Goal: Information Seeking & Learning: Learn about a topic

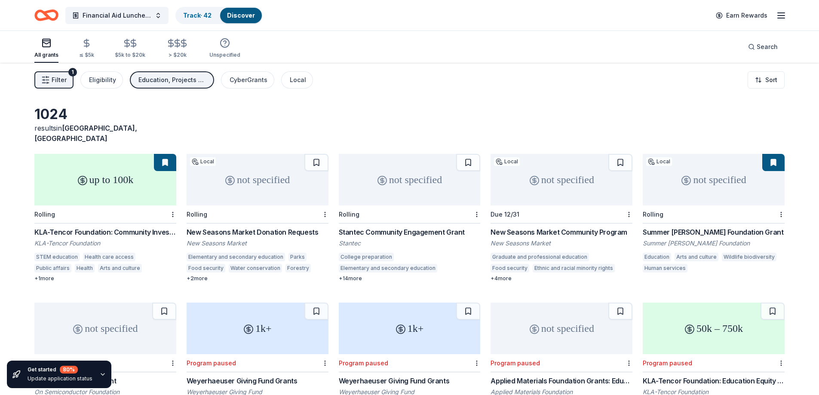
scroll to position [944, 0]
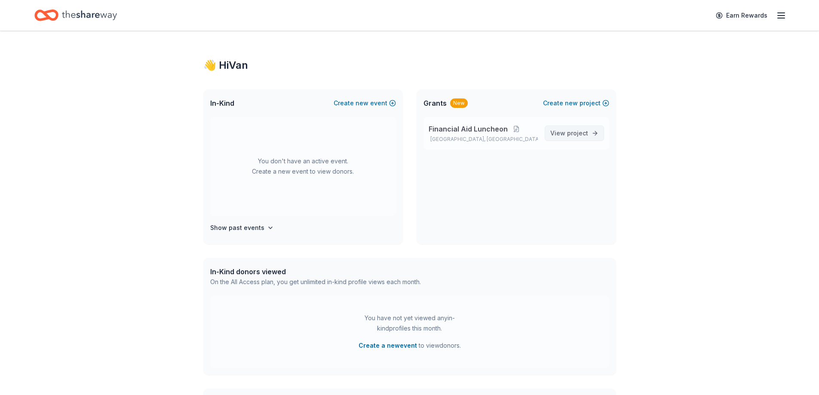
click at [573, 132] on span "project" at bounding box center [577, 132] width 21 height 7
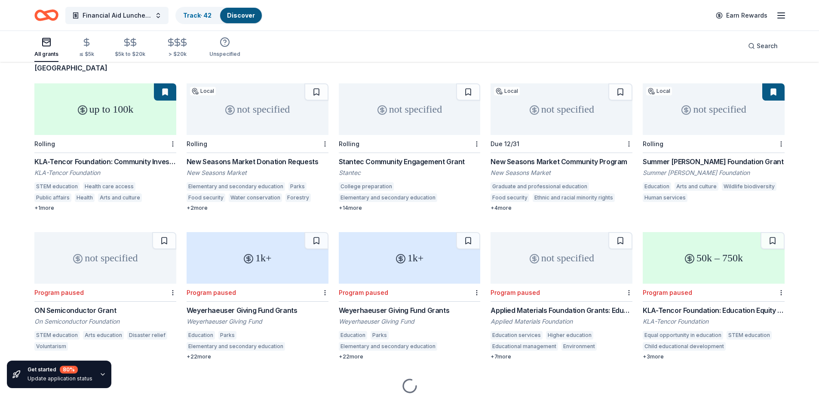
scroll to position [94, 0]
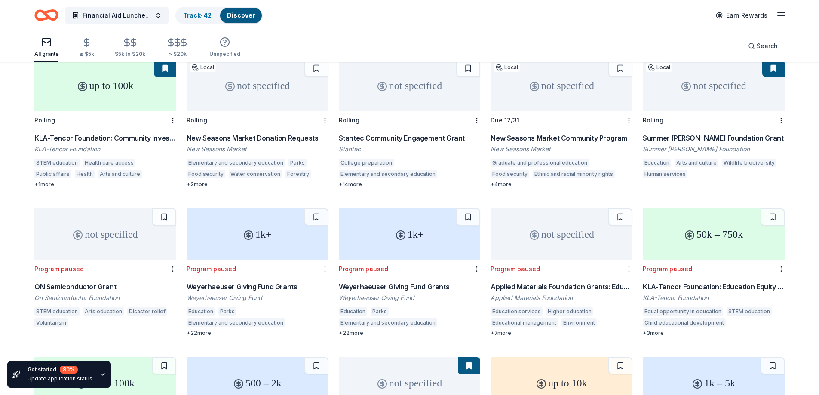
click at [729, 236] on div "50k – 750k" at bounding box center [714, 235] width 142 height 52
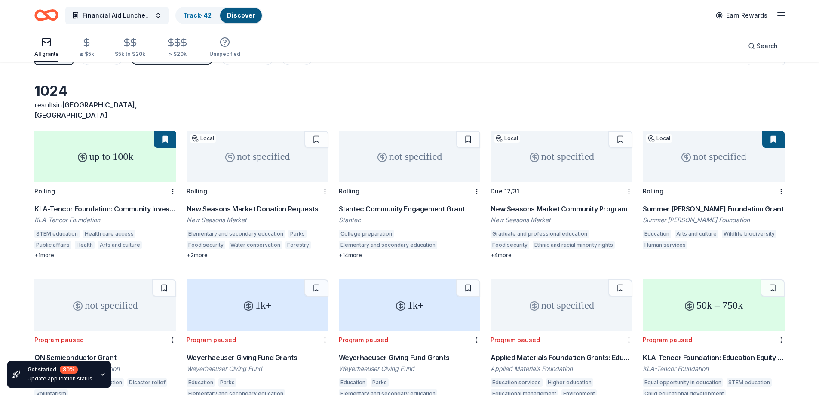
scroll to position [0, 0]
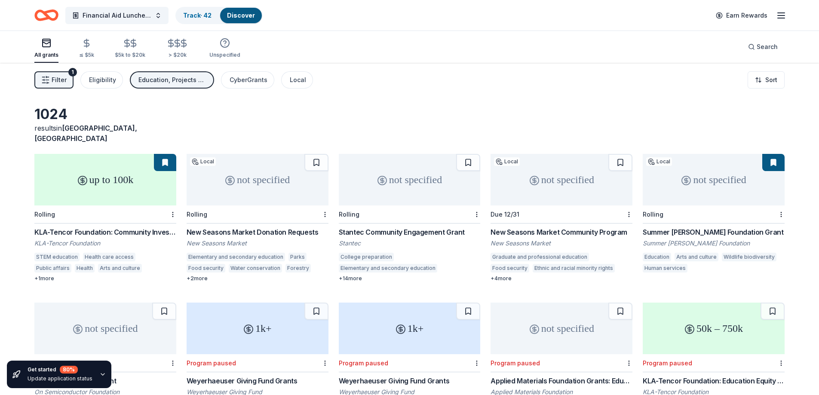
click at [588, 193] on div "not specified" at bounding box center [562, 180] width 142 height 52
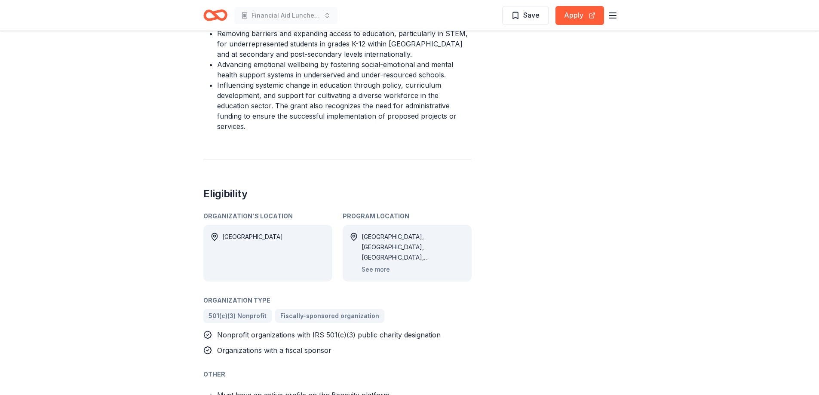
scroll to position [364, 0]
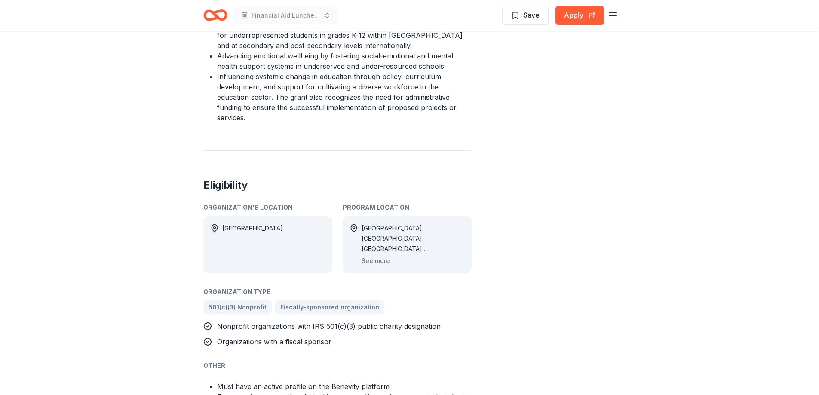
drag, startPoint x: 295, startPoint y: 333, endPoint x: 306, endPoint y: 333, distance: 11.2
click at [306, 338] on span "Organizations with a fiscal sponsor" at bounding box center [274, 342] width 114 height 9
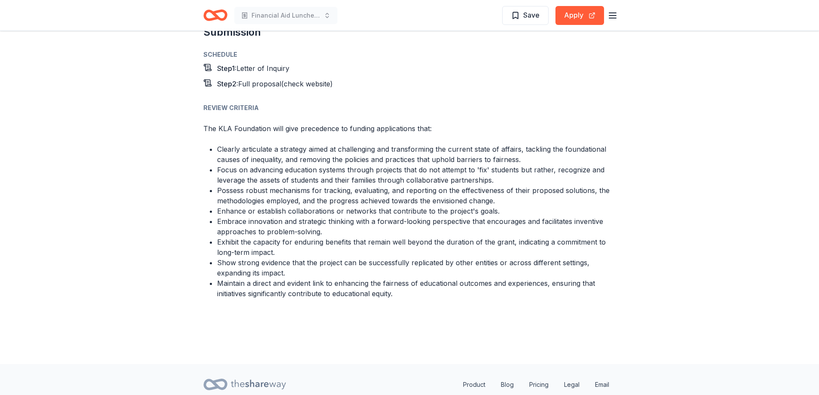
scroll to position [903, 0]
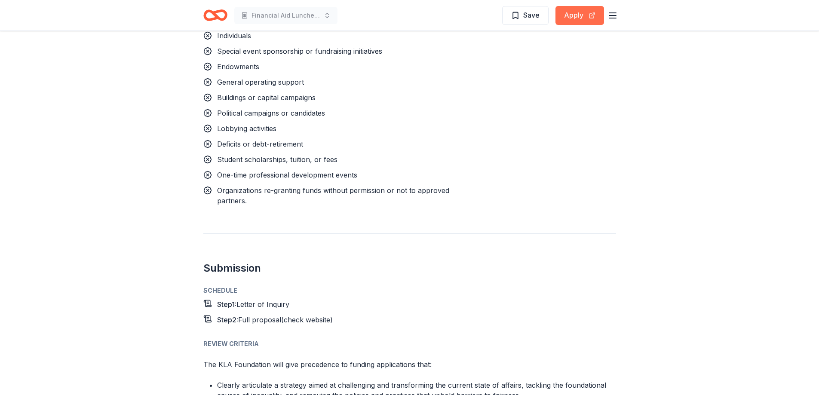
click at [577, 8] on button "Apply" at bounding box center [580, 15] width 49 height 19
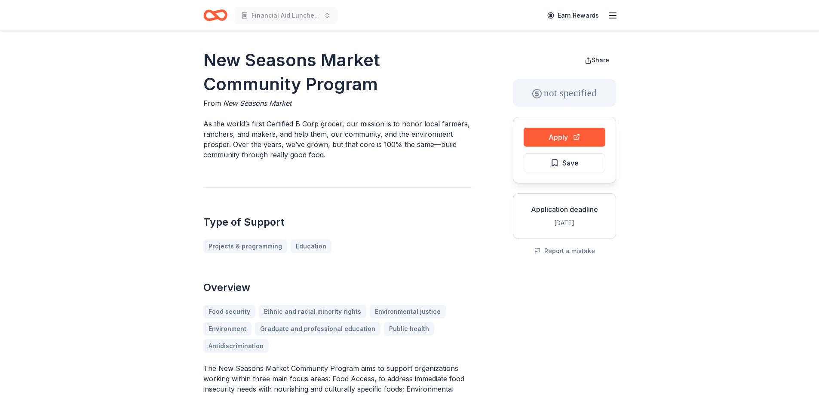
click at [613, 14] on icon "button" at bounding box center [613, 15] width 10 height 10
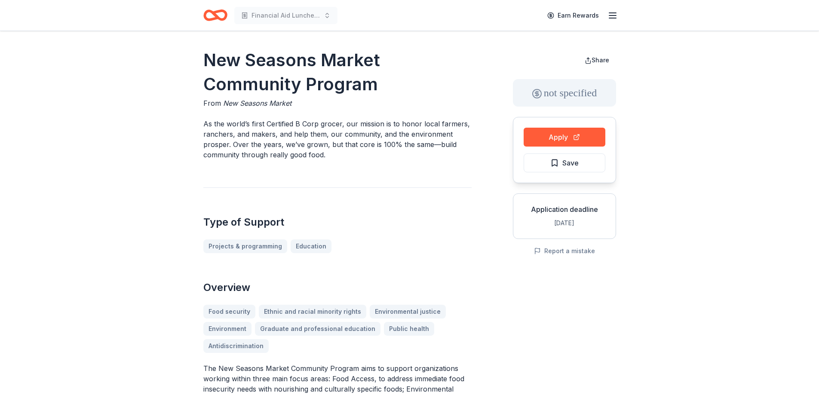
click at [609, 15] on icon "button" at bounding box center [613, 15] width 10 height 10
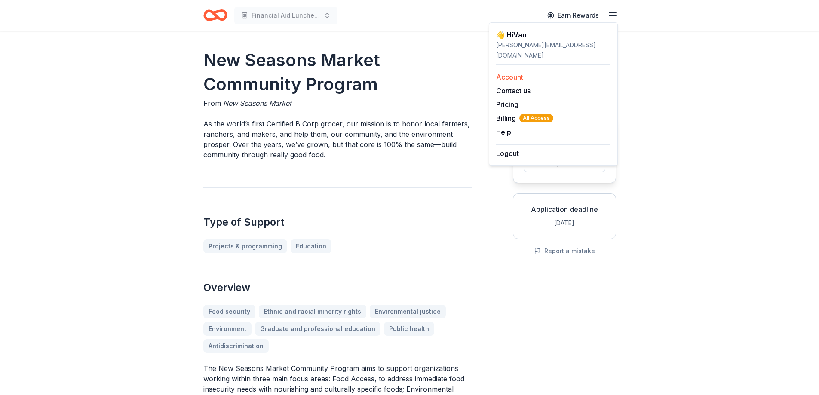
click at [517, 73] on link "Account" at bounding box center [509, 77] width 27 height 9
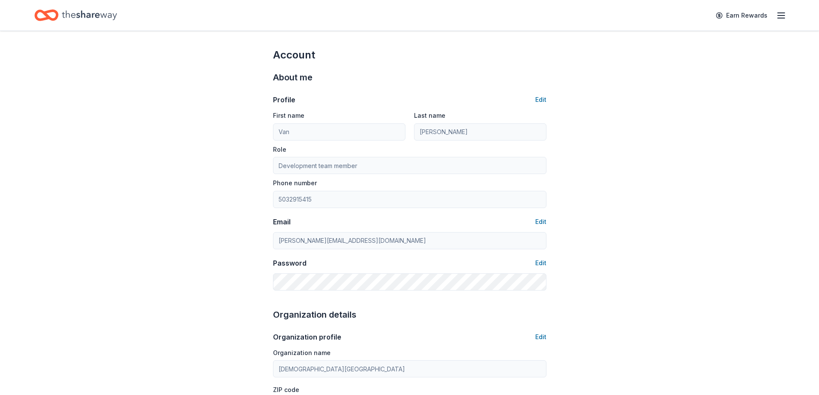
click at [783, 13] on icon "button" at bounding box center [781, 15] width 10 height 10
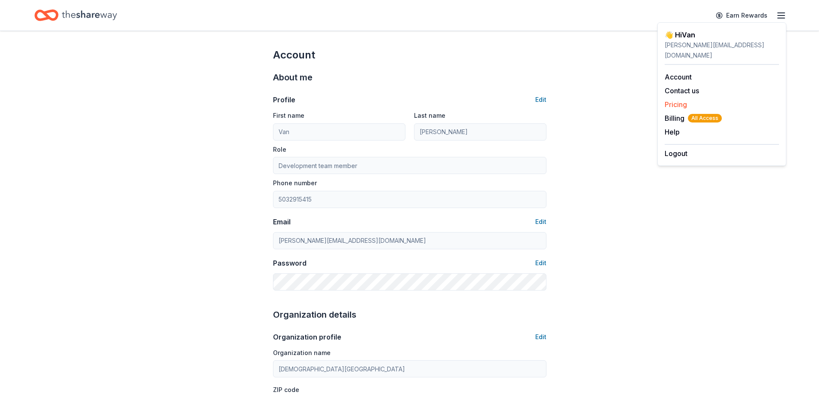
click at [681, 100] on link "Pricing" at bounding box center [676, 104] width 22 height 9
click at [679, 100] on link "Pricing" at bounding box center [676, 104] width 22 height 9
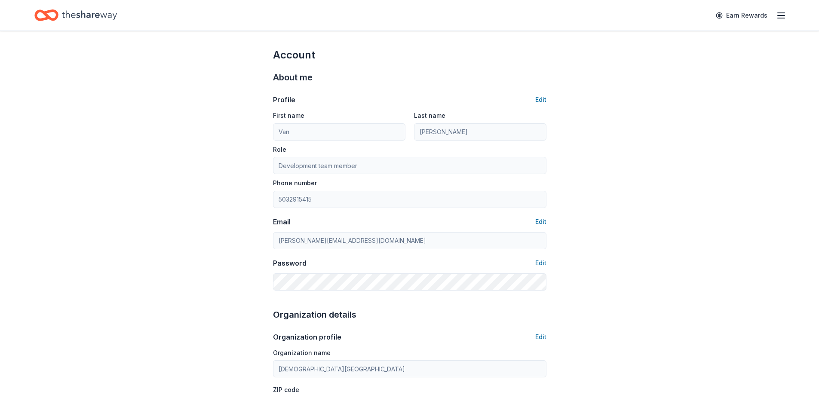
click at [48, 18] on icon "Home" at bounding box center [50, 15] width 13 height 9
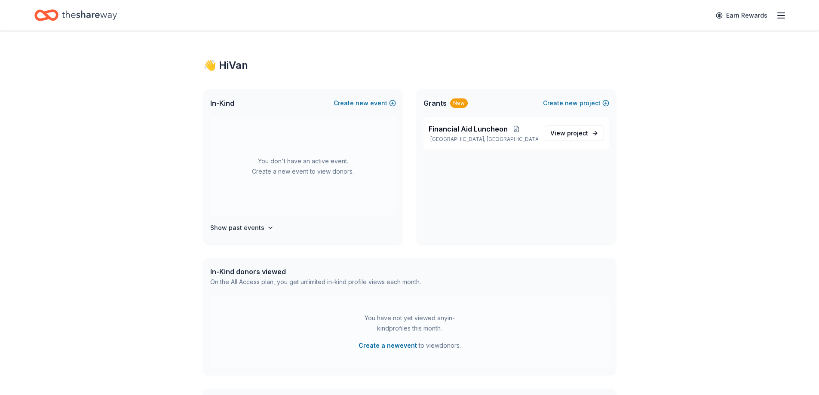
click at [783, 13] on icon "button" at bounding box center [781, 15] width 10 height 10
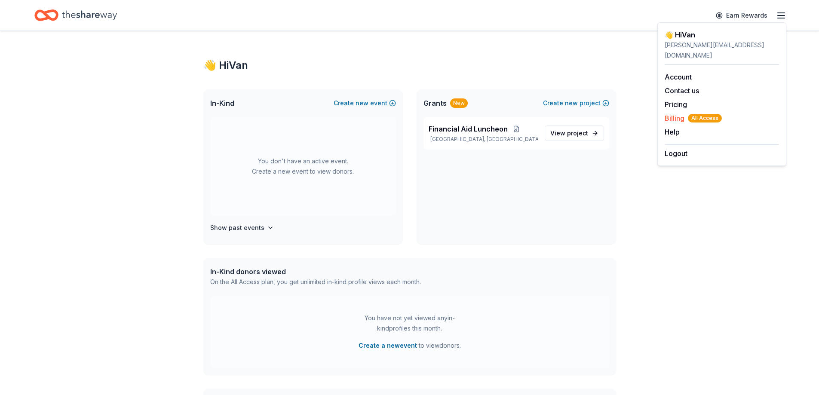
click at [679, 113] on span "Billing All Access" at bounding box center [693, 118] width 57 height 10
